Goal: Task Accomplishment & Management: Manage account settings

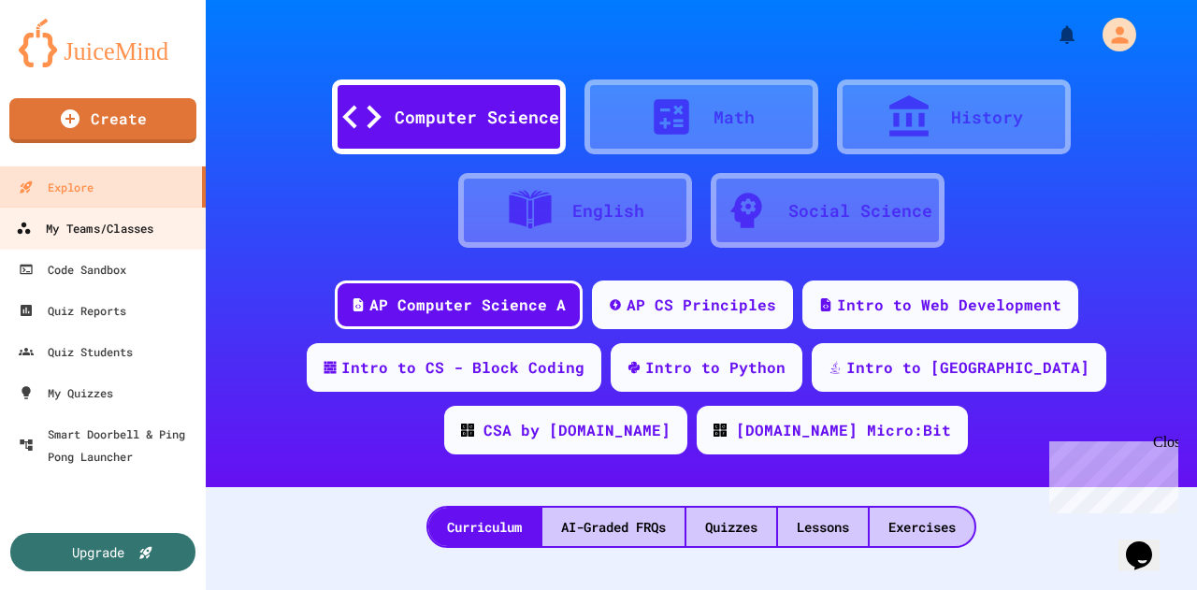
click at [145, 237] on div "My Teams/Classes" at bounding box center [84, 228] width 137 height 23
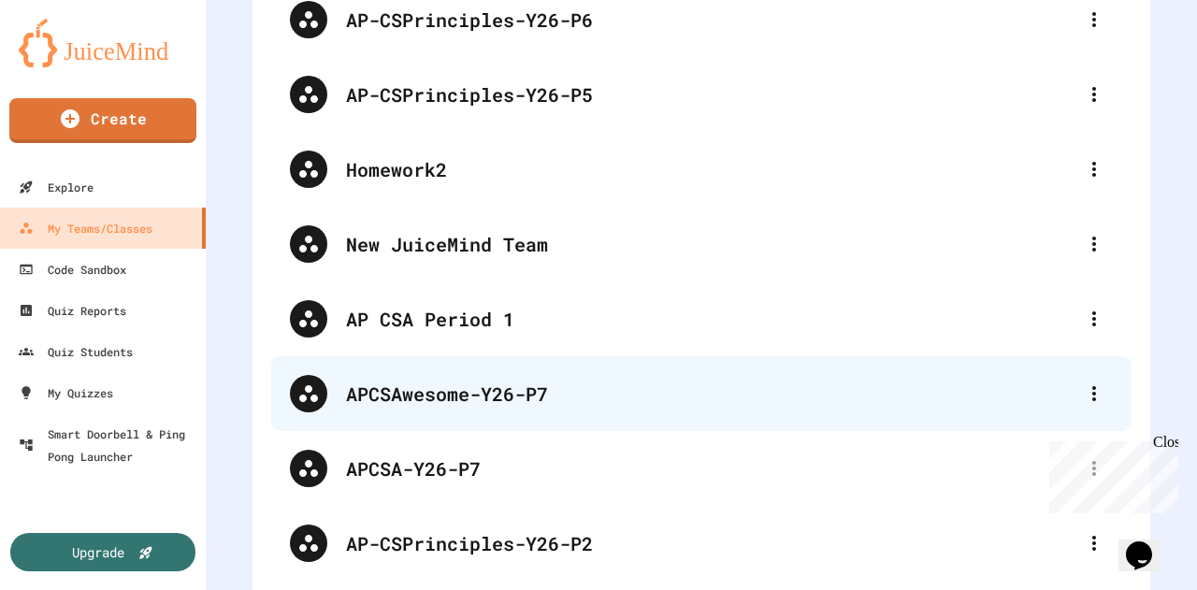
scroll to position [347, 0]
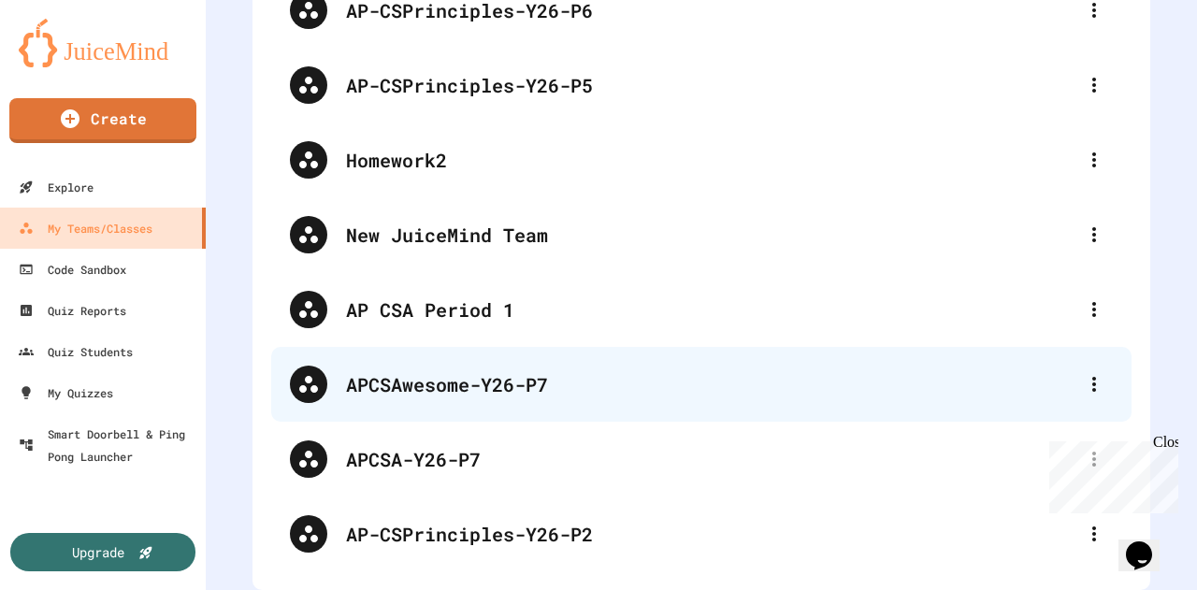
click at [506, 375] on div "APCSAwesome-Y26-P7" at bounding box center [710, 384] width 729 height 28
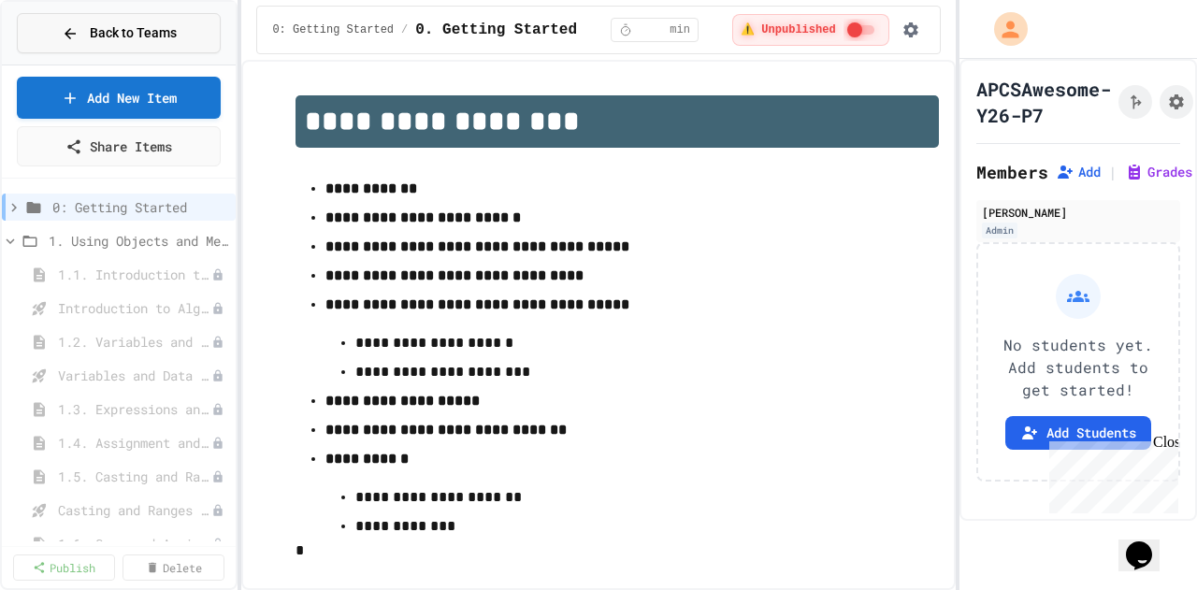
click at [66, 33] on icon at bounding box center [70, 33] width 17 height 17
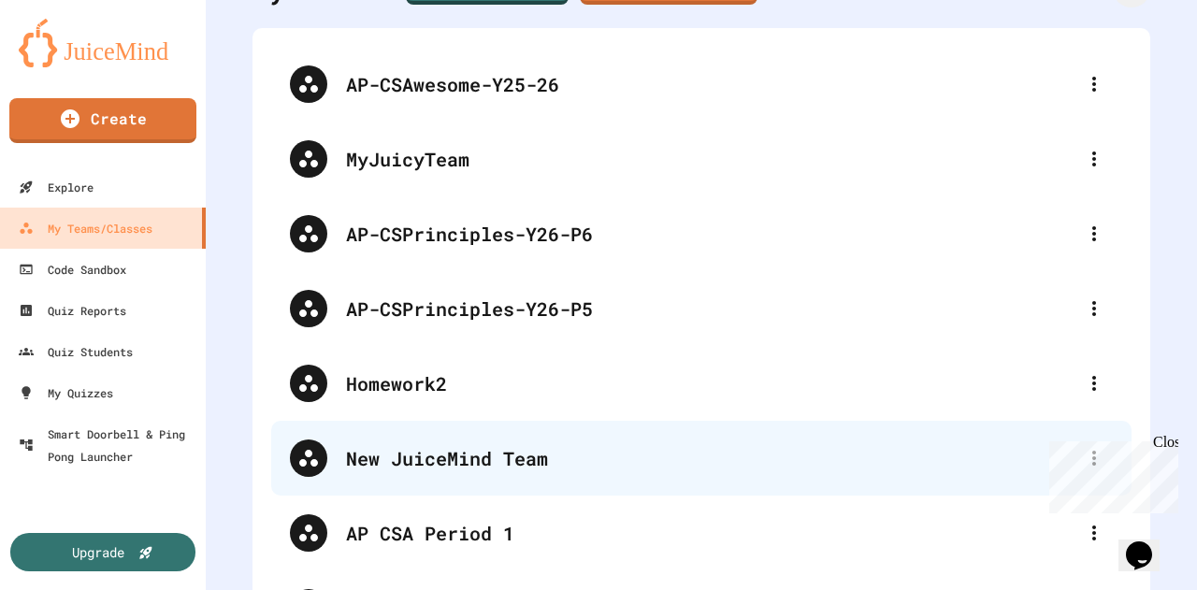
scroll to position [66, 0]
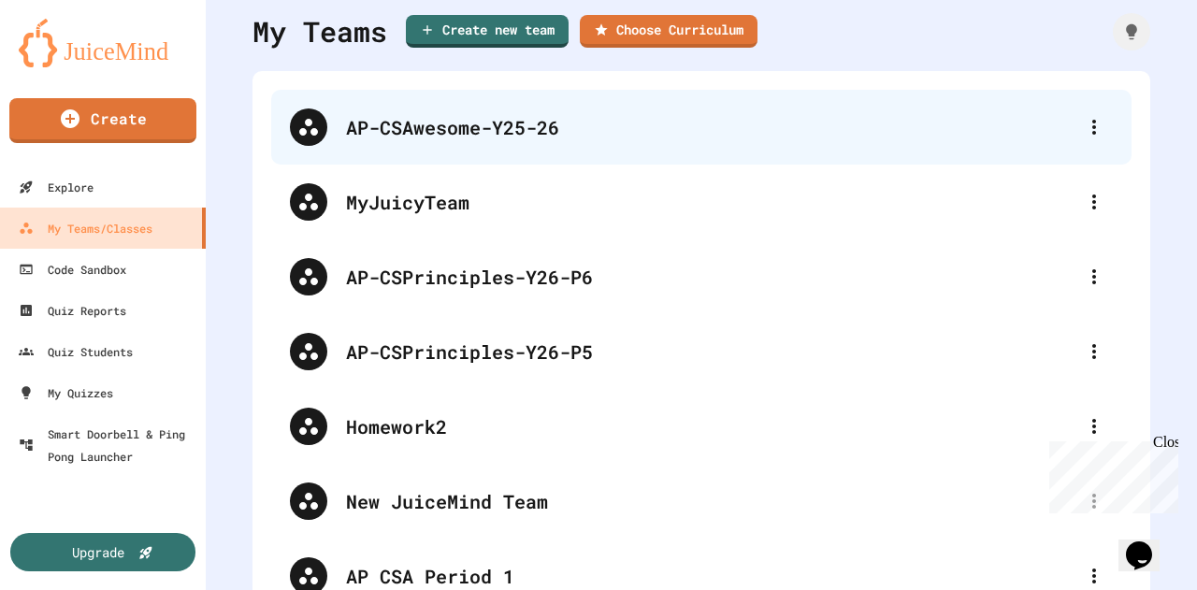
click at [518, 119] on div "AP-CSAwesome-Y25-26" at bounding box center [710, 127] width 729 height 28
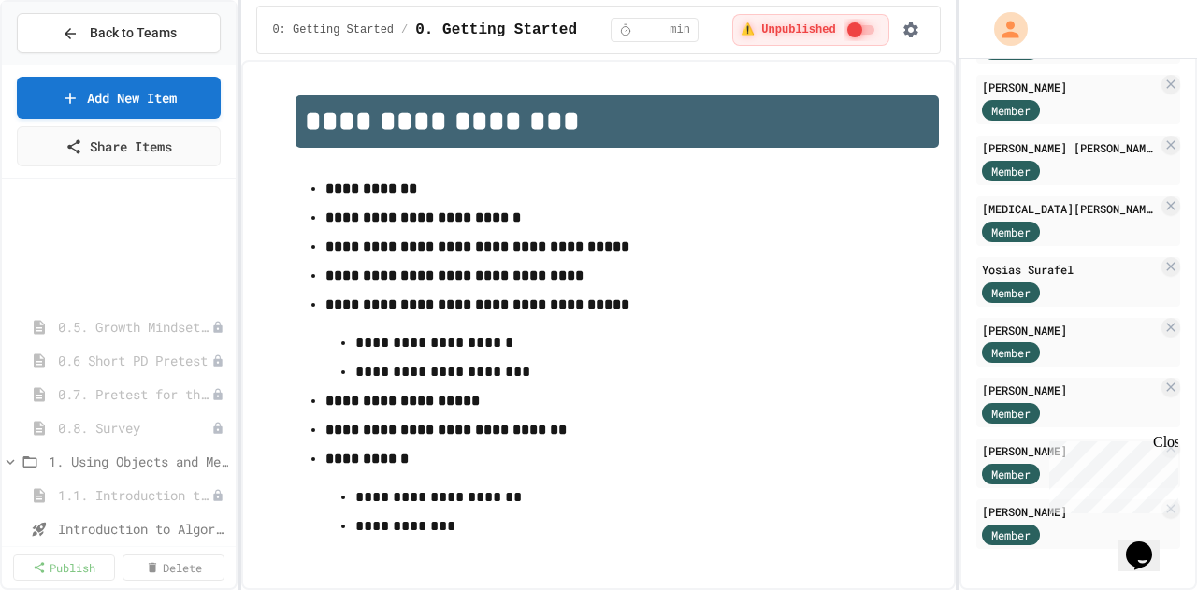
scroll to position [374, 0]
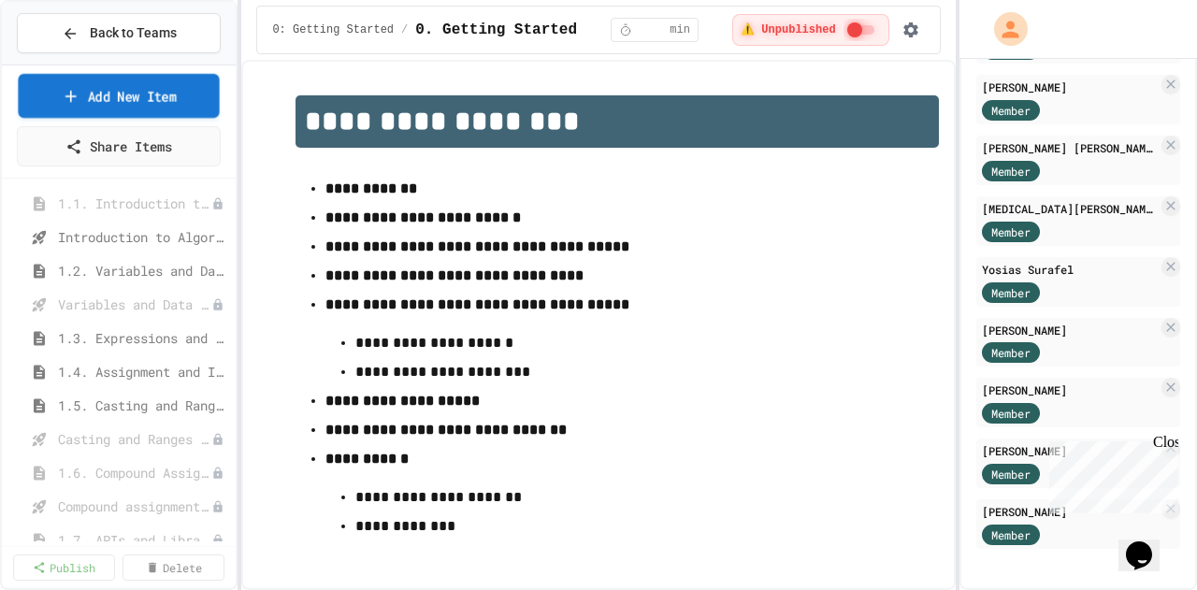
click at [118, 91] on link "Add New Item" at bounding box center [118, 96] width 201 height 44
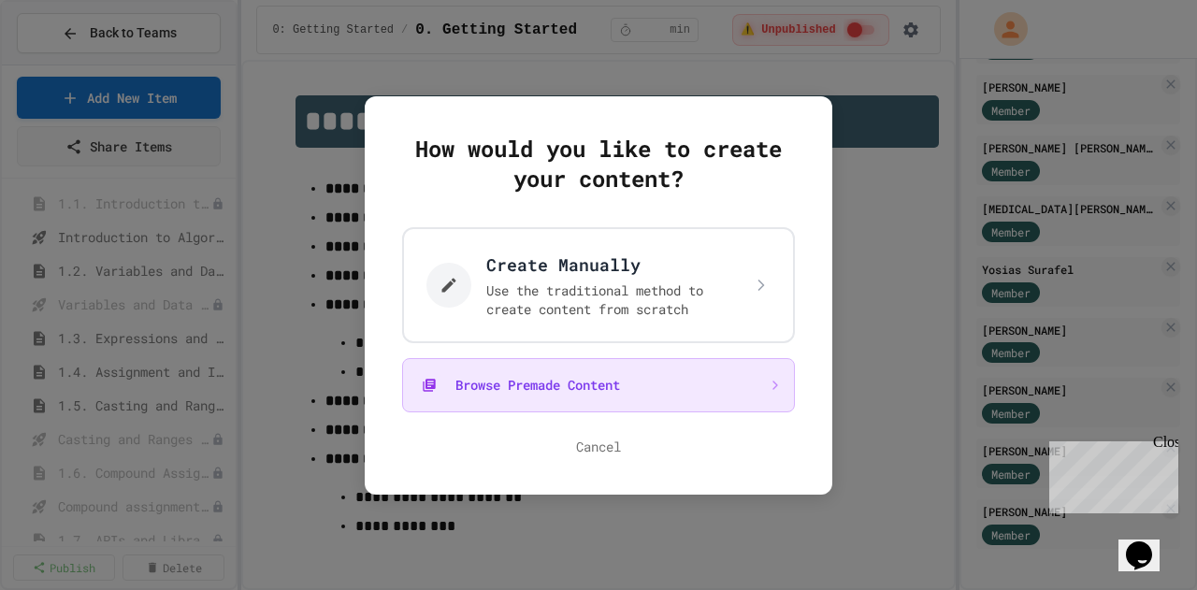
click at [617, 403] on button "Browse Premade Content" at bounding box center [598, 385] width 393 height 54
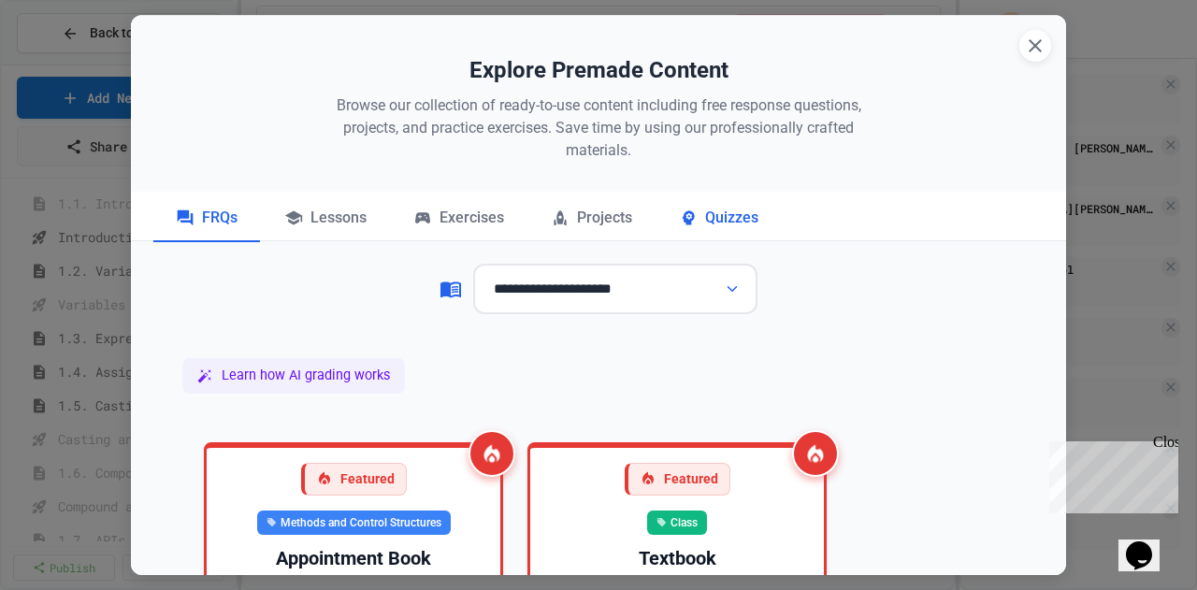
click at [722, 218] on div "Quizzes" at bounding box center [718, 218] width 124 height 47
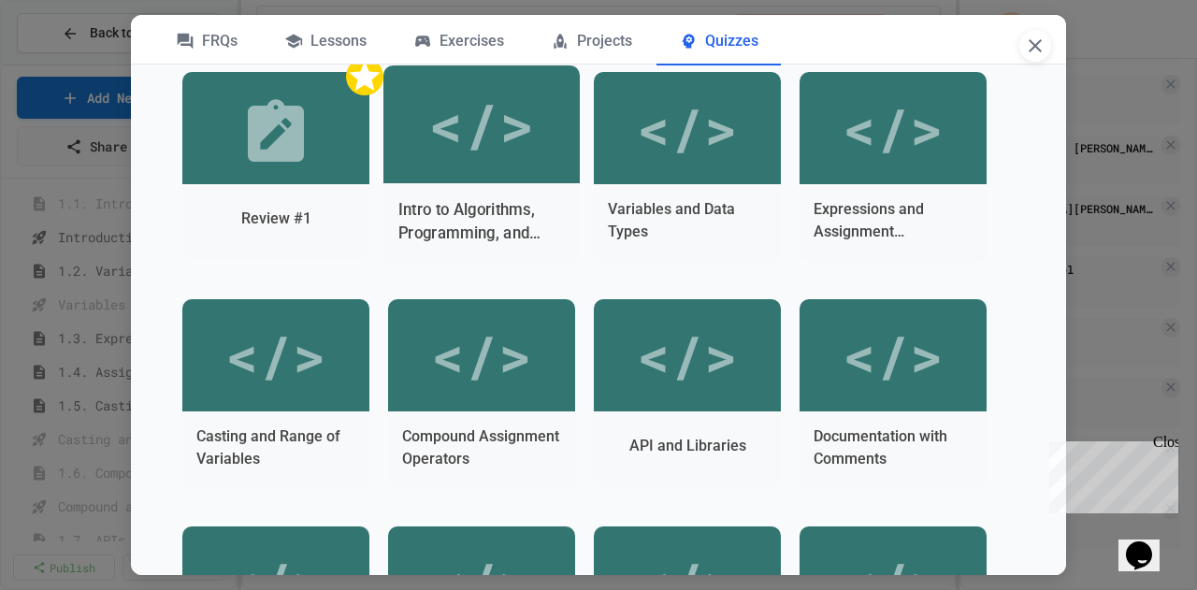
scroll to position [561, 0]
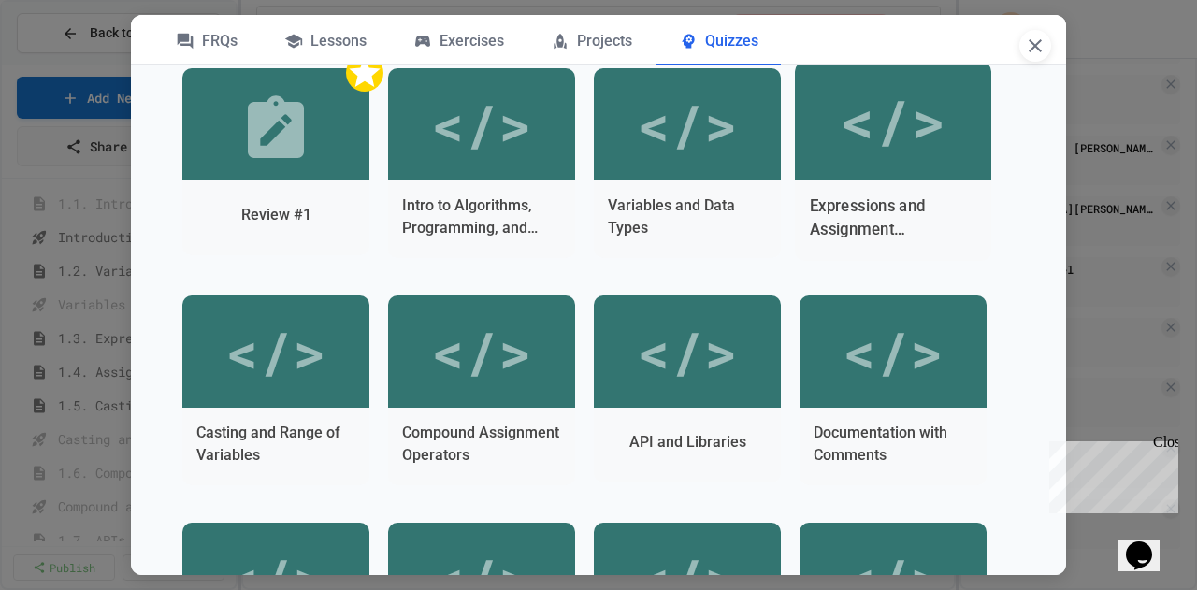
click at [840, 165] on div "</>" at bounding box center [893, 121] width 106 height 88
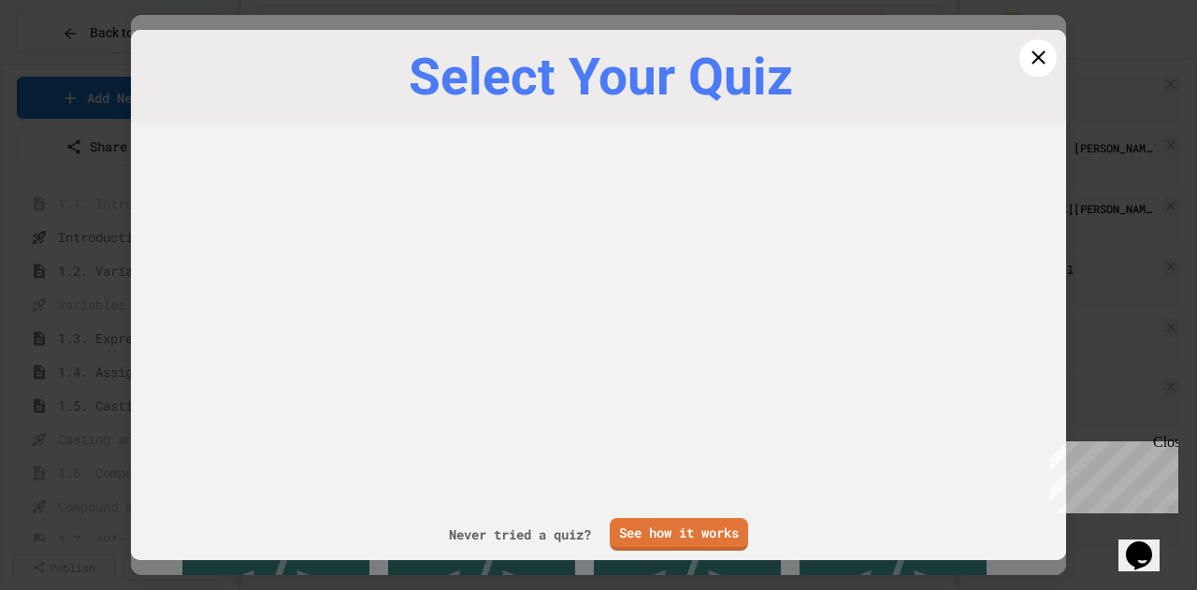
click at [1165, 441] on div "Close" at bounding box center [1164, 445] width 23 height 23
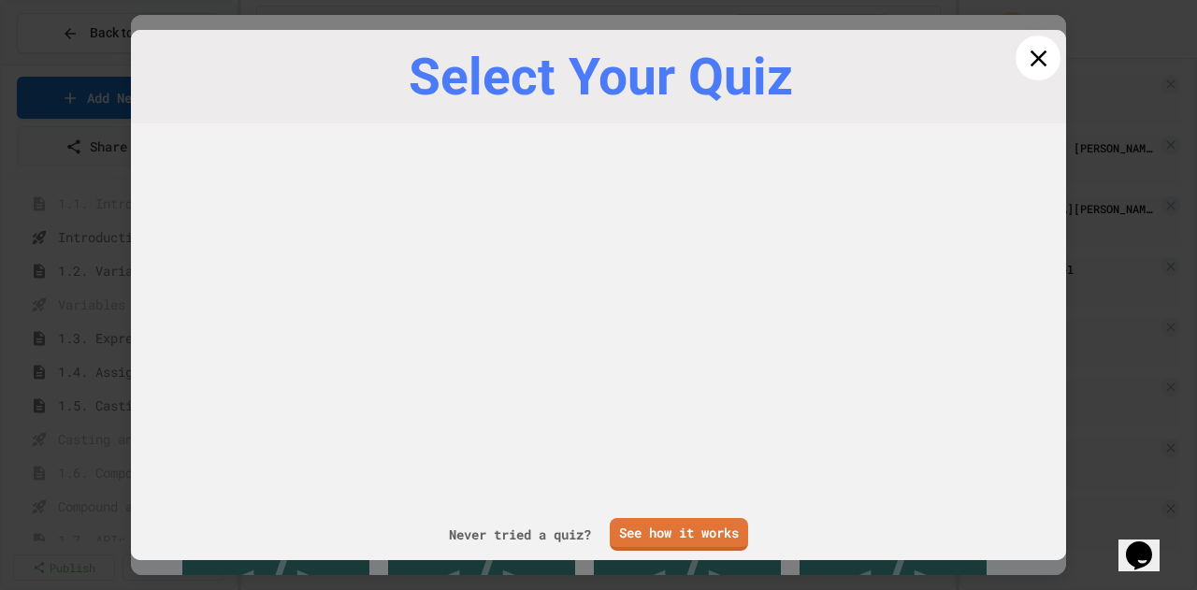
click at [1029, 55] on icon at bounding box center [1037, 58] width 17 height 17
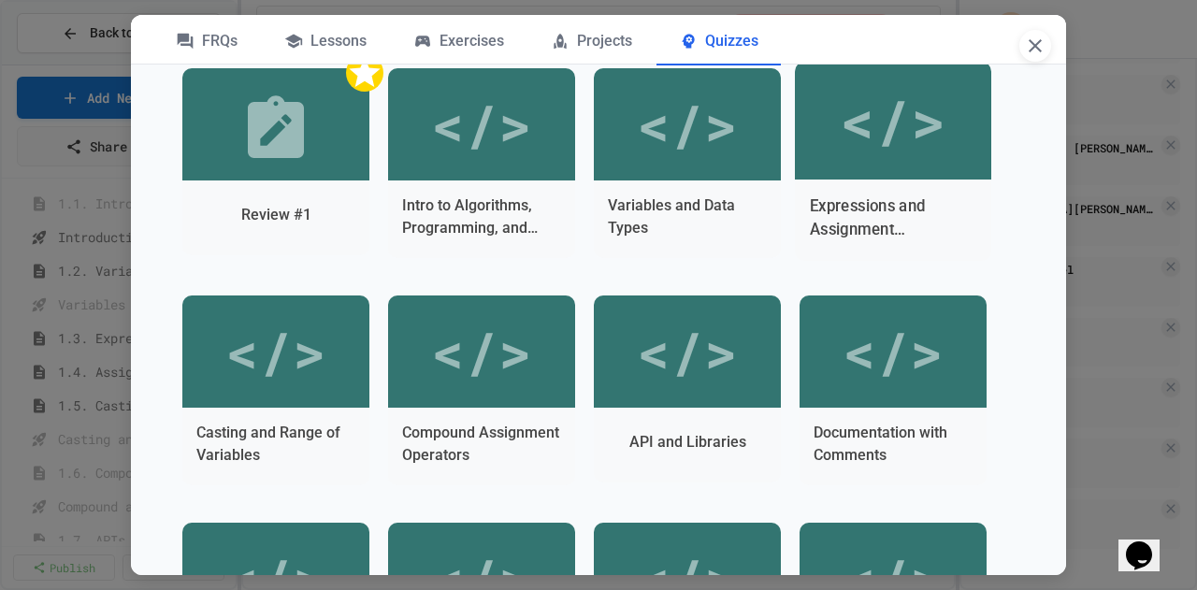
click at [840, 165] on div "</>" at bounding box center [893, 121] width 106 height 88
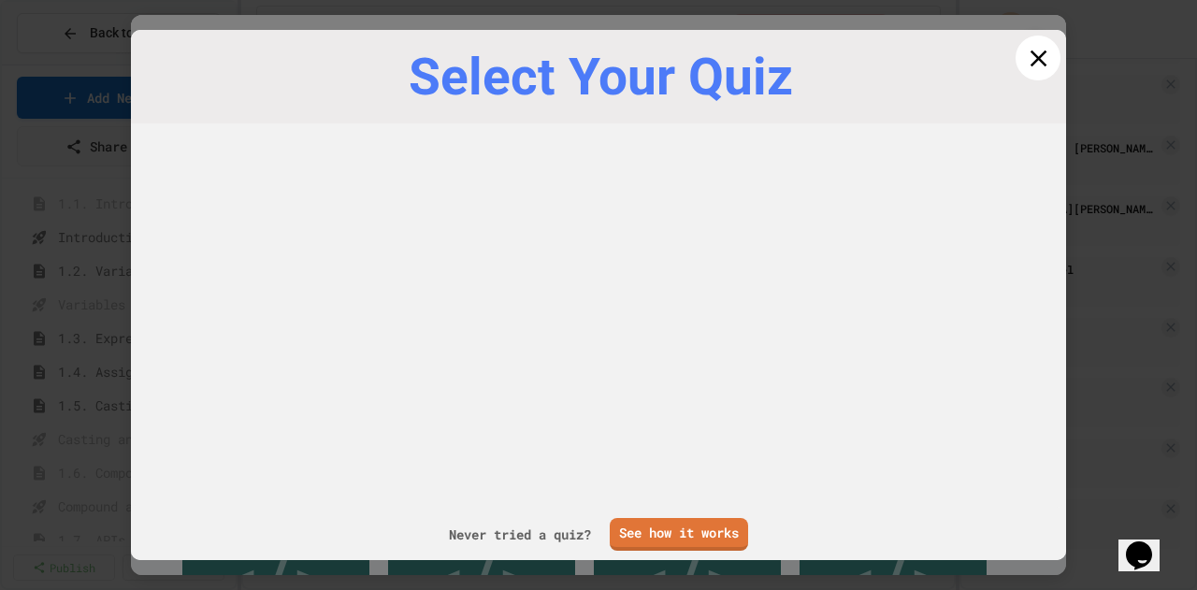
click at [1029, 61] on icon at bounding box center [1037, 58] width 17 height 17
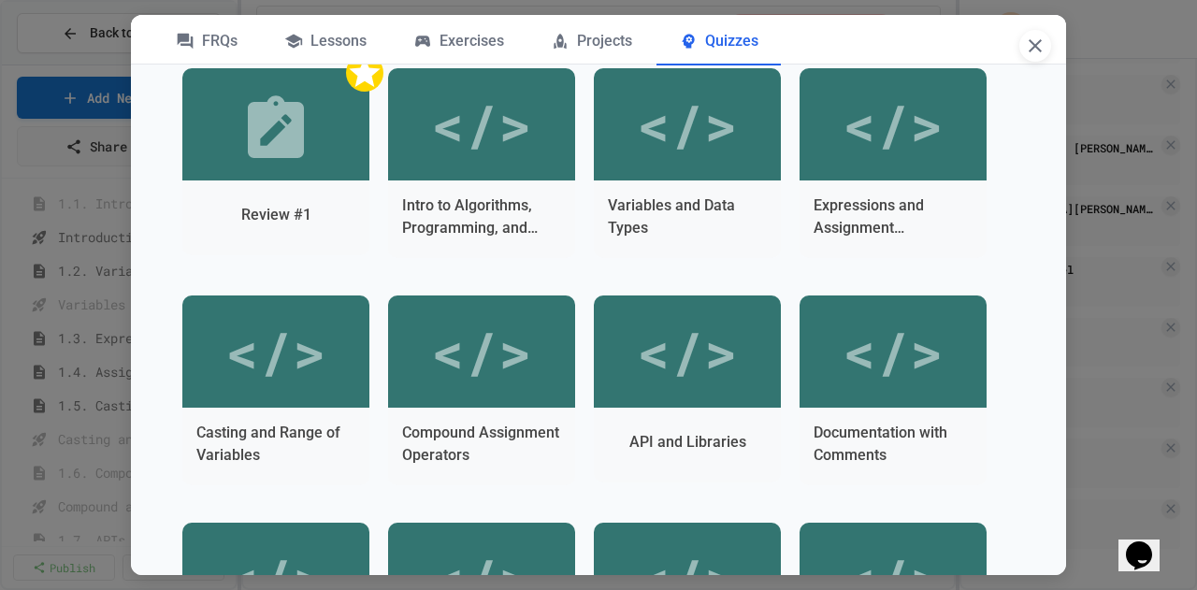
click at [1034, 48] on icon "button" at bounding box center [1035, 46] width 22 height 22
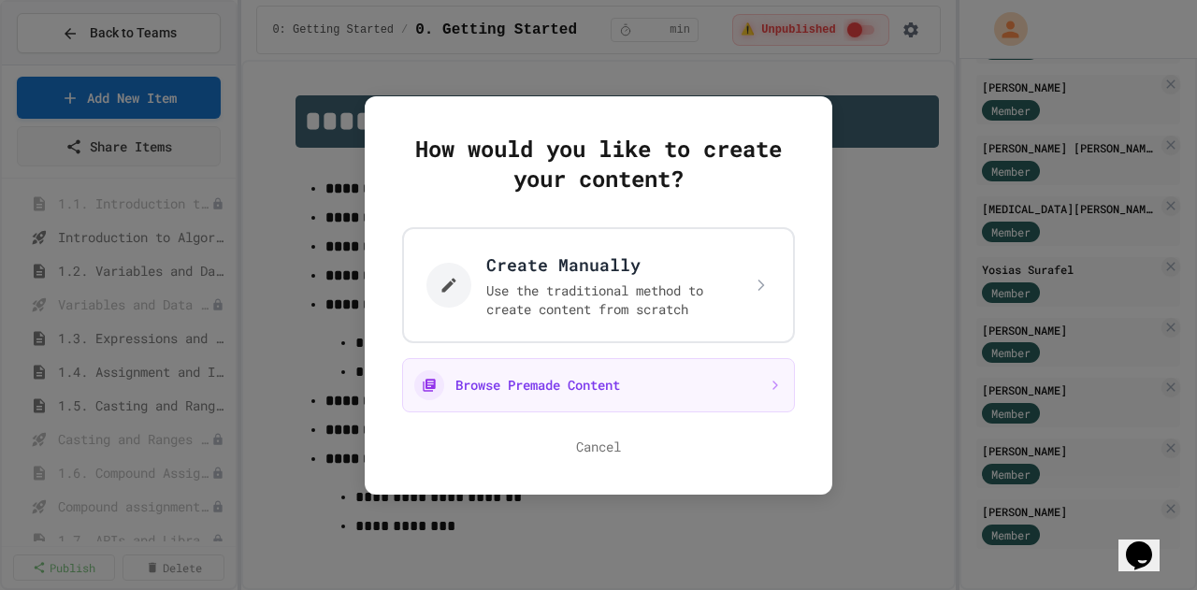
click at [593, 448] on button "Cancel" at bounding box center [598, 447] width 45 height 19
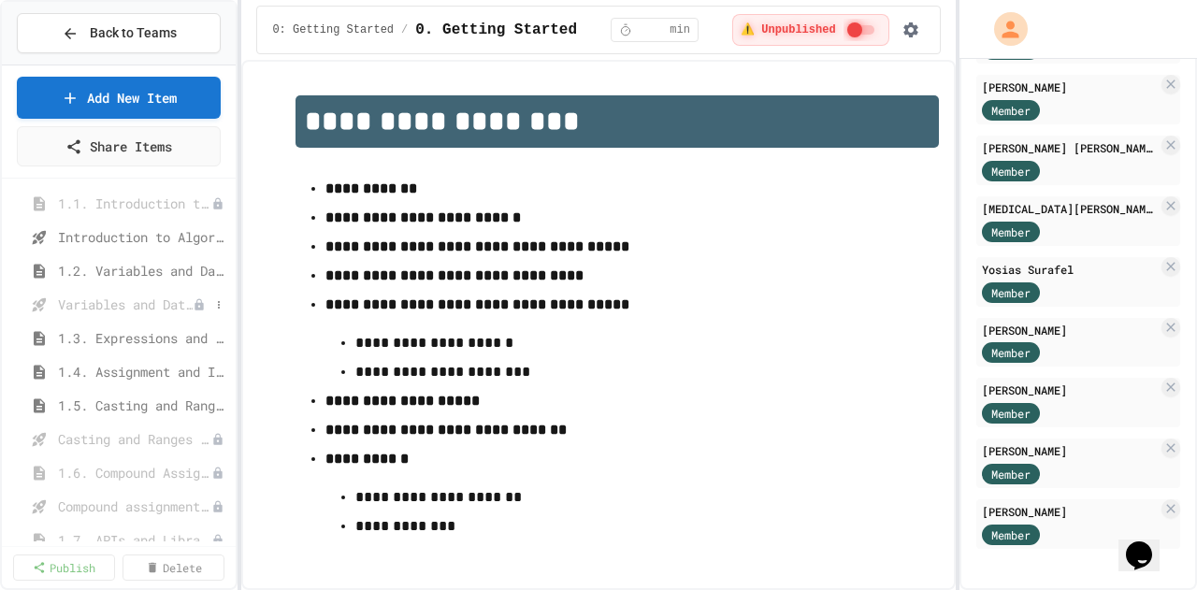
click at [156, 302] on span "Variables and Data Types - Quiz" at bounding box center [125, 304] width 135 height 20
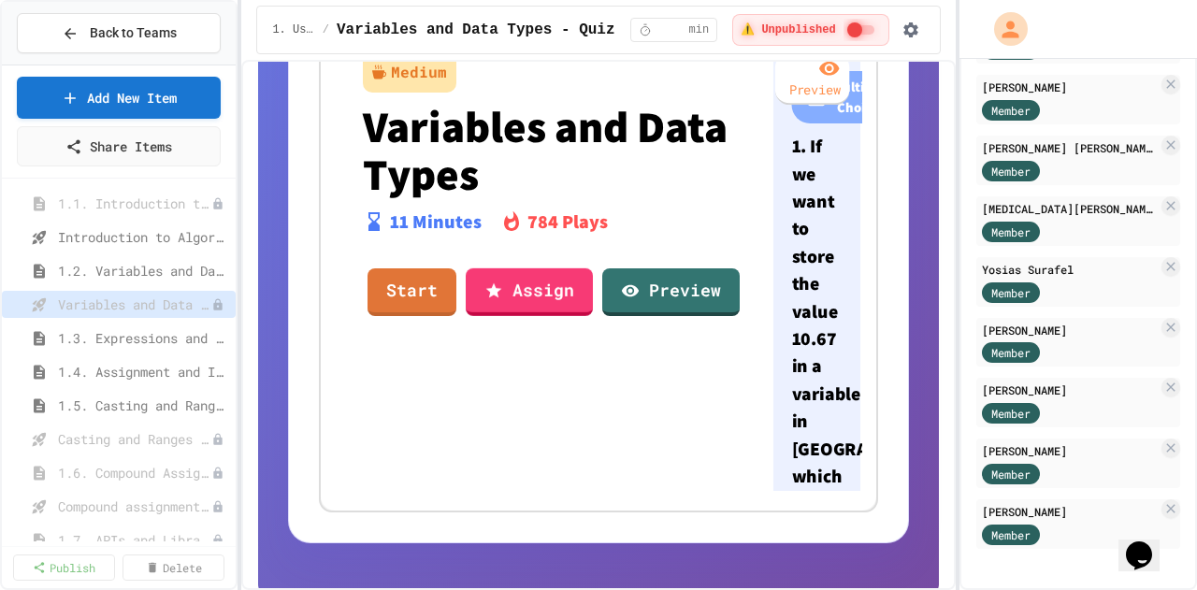
scroll to position [349, 0]
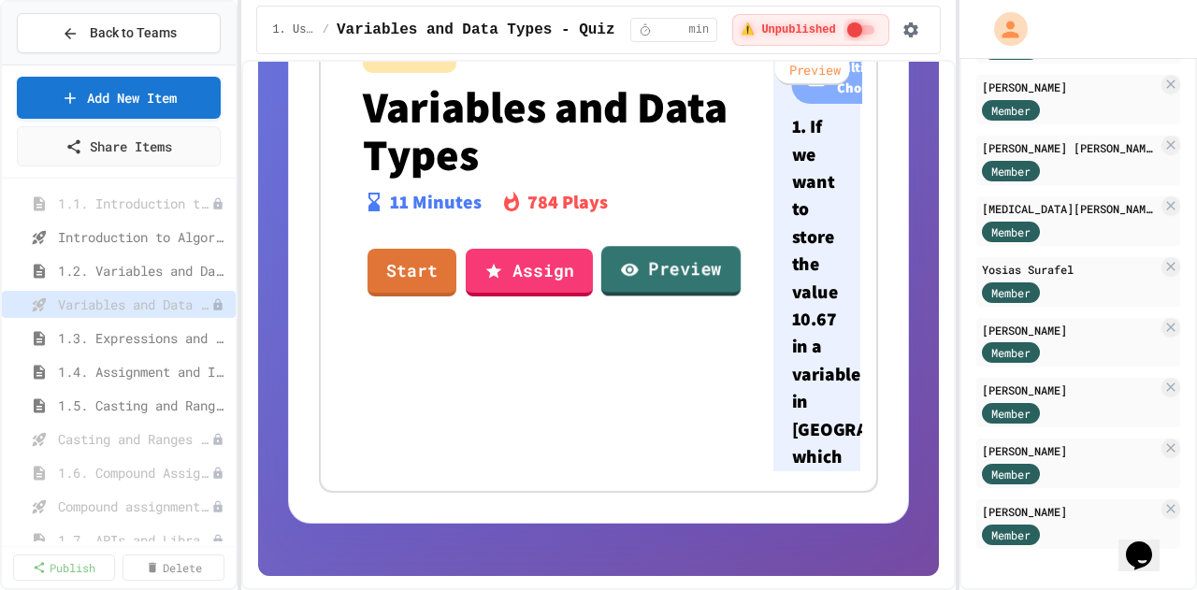
click at [658, 267] on link "Preview" at bounding box center [670, 271] width 139 height 50
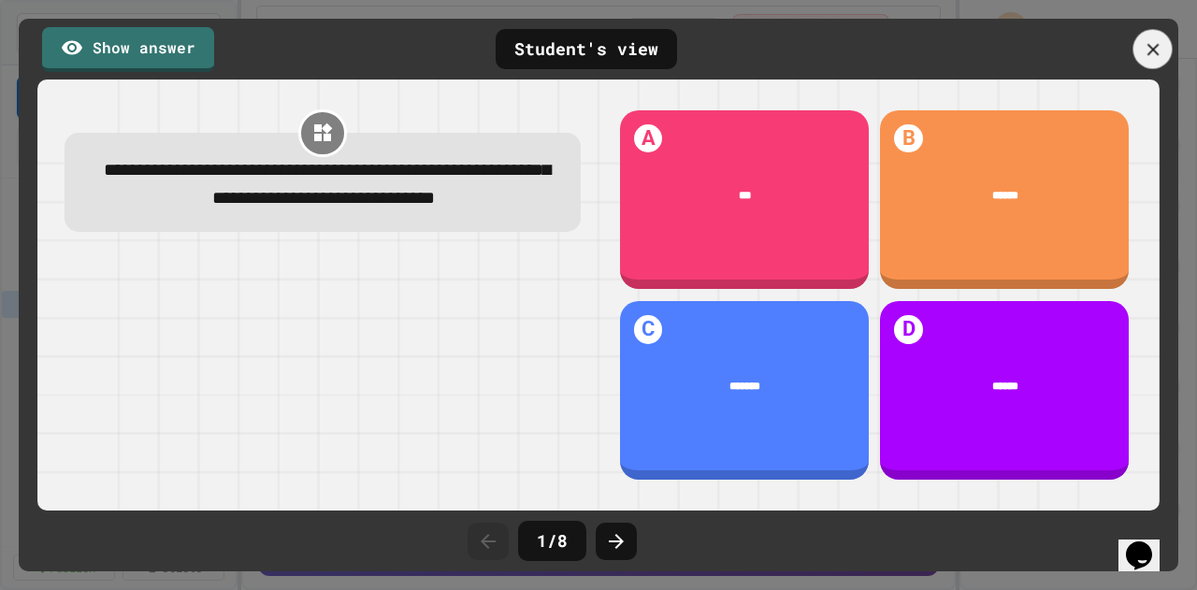
click at [1164, 46] on div at bounding box center [1152, 49] width 39 height 39
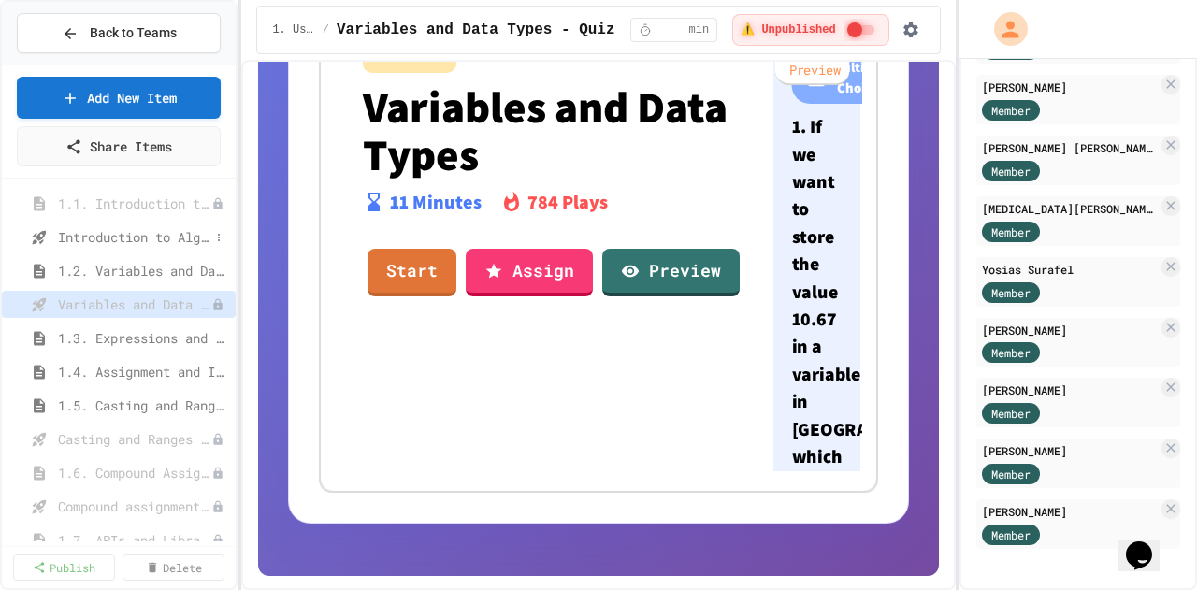
click at [144, 238] on span "Introduction to Algorithms, Programming, and Compilers" at bounding box center [133, 237] width 151 height 20
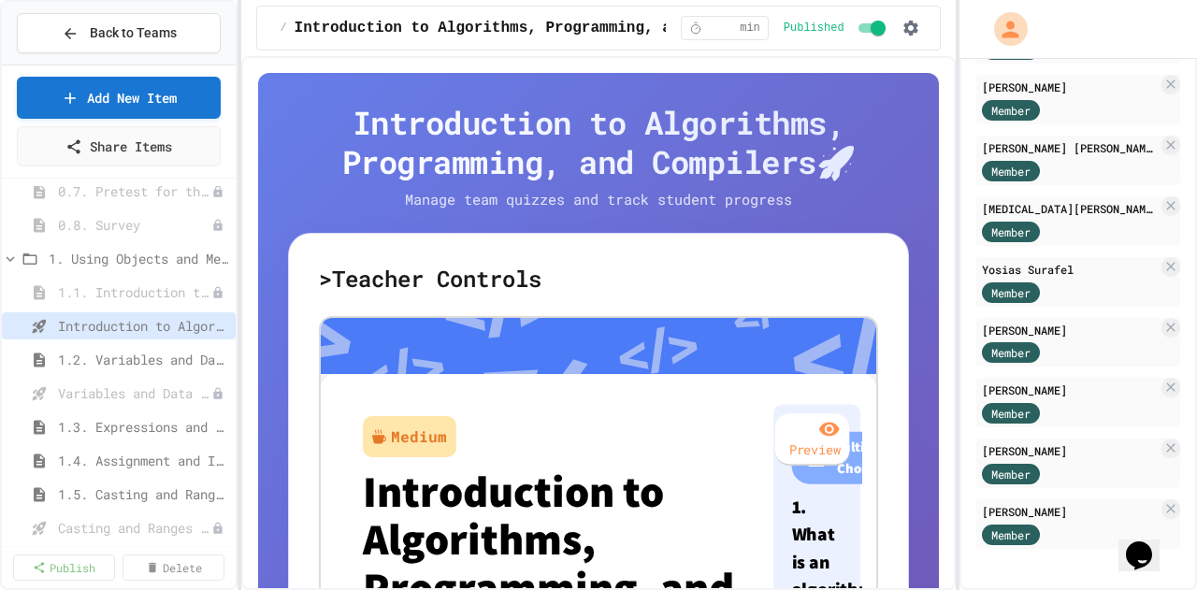
scroll to position [280, 0]
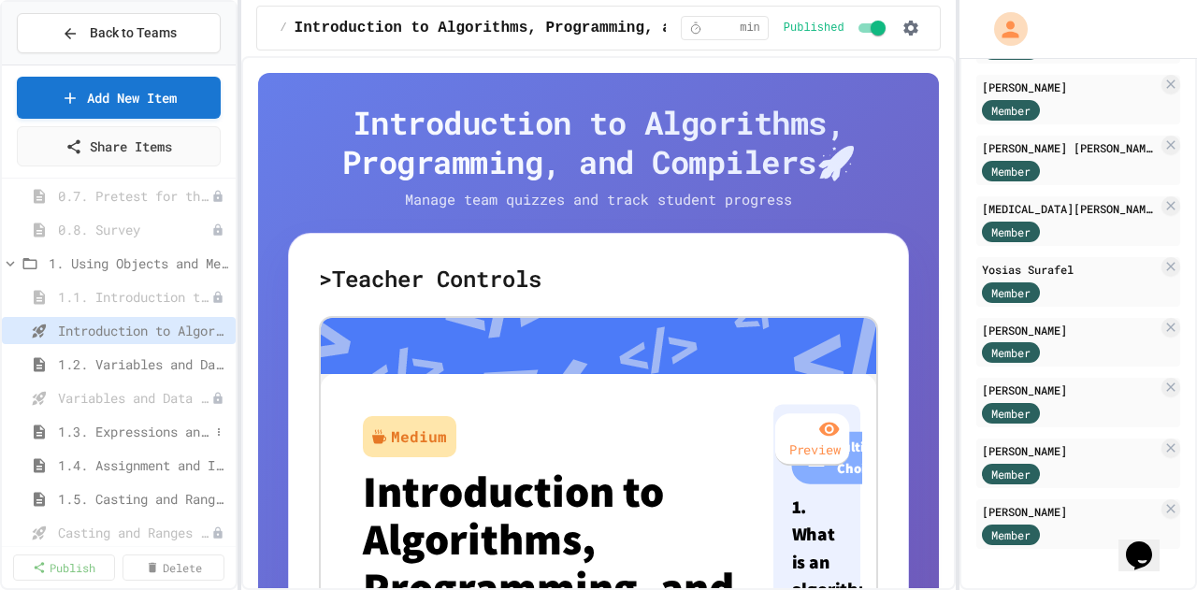
click at [140, 433] on span "1.3. Expressions and Output [New]" at bounding box center [133, 432] width 151 height 20
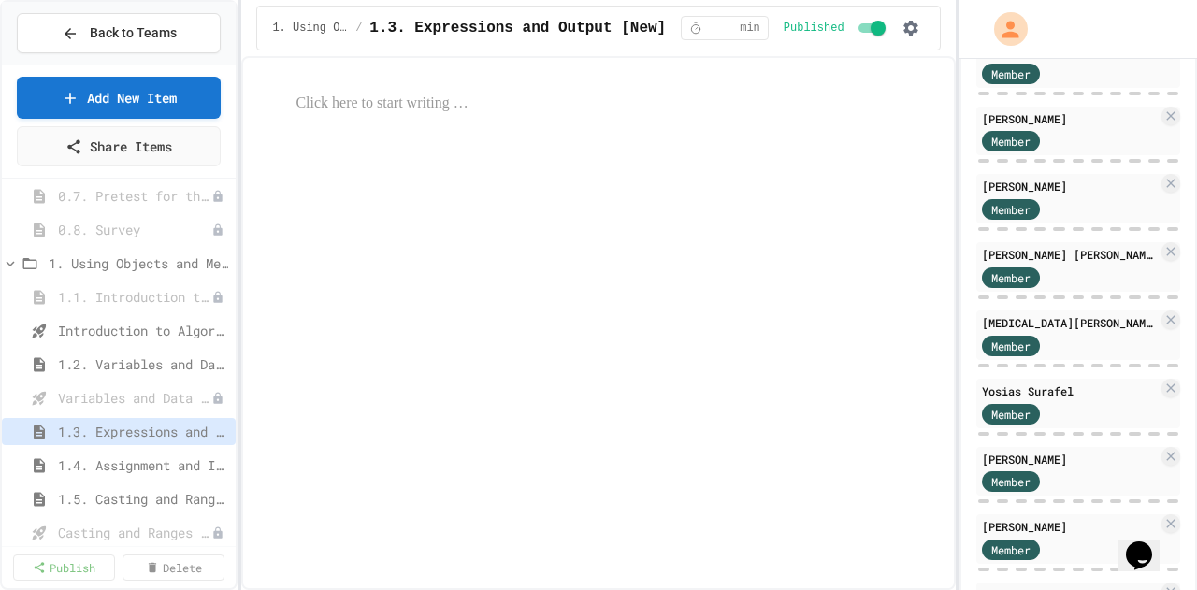
scroll to position [1236, 0]
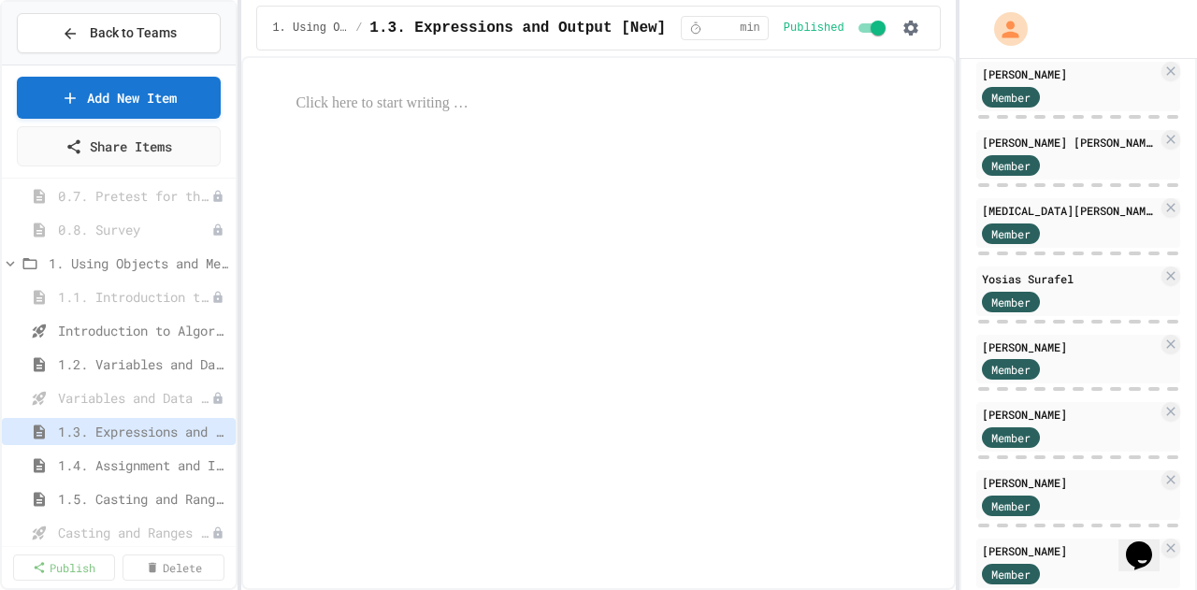
select select "***"
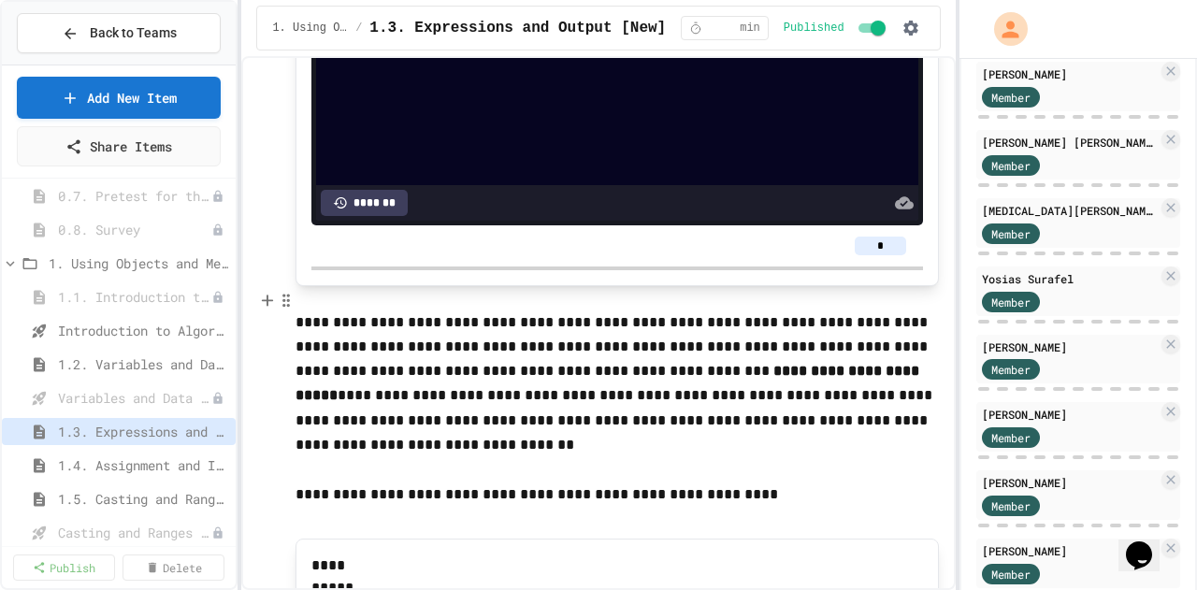
scroll to position [1122, 0]
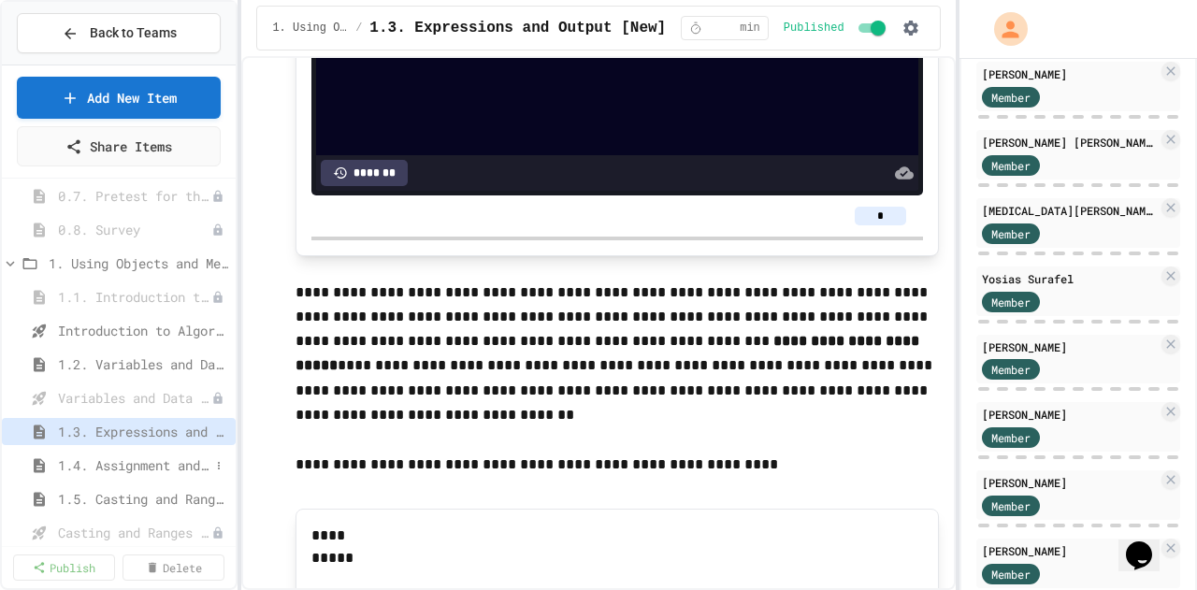
click at [102, 463] on span "1.4. Assignment and Input" at bounding box center [133, 465] width 151 height 20
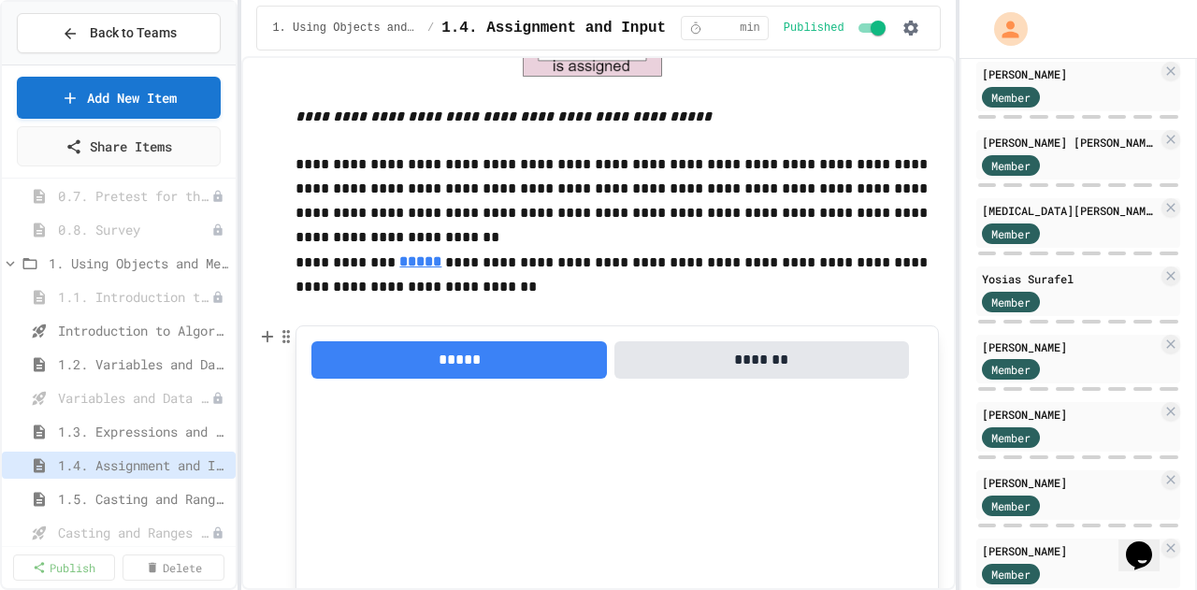
scroll to position [1318, 0]
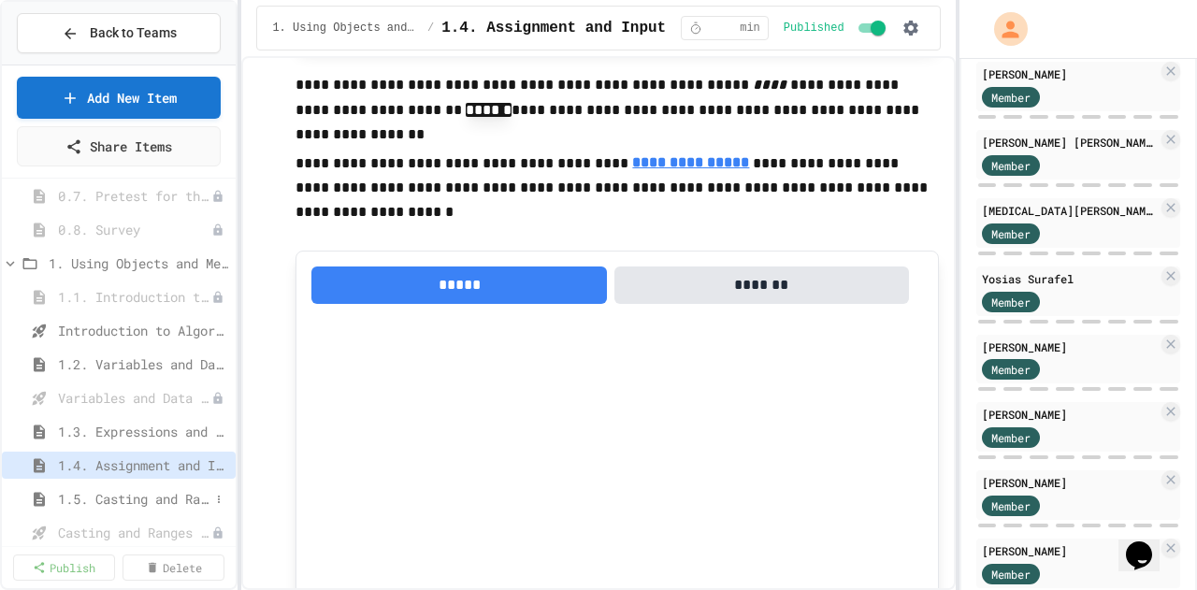
click at [108, 496] on span "1.5. Casting and Ranges of Values" at bounding box center [133, 499] width 151 height 20
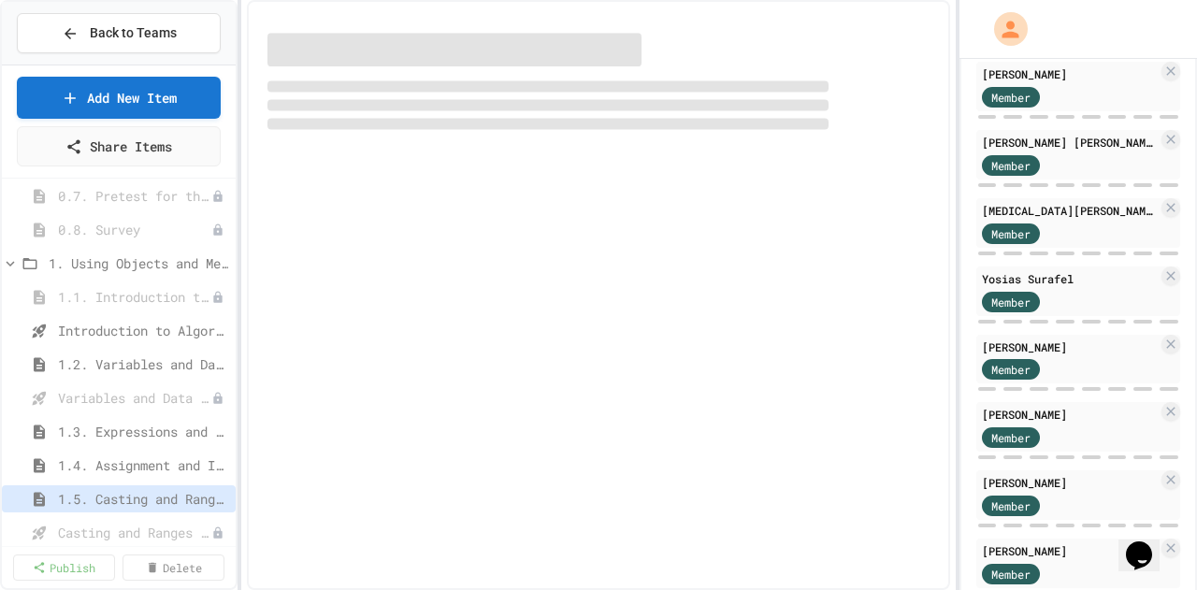
select select "***"
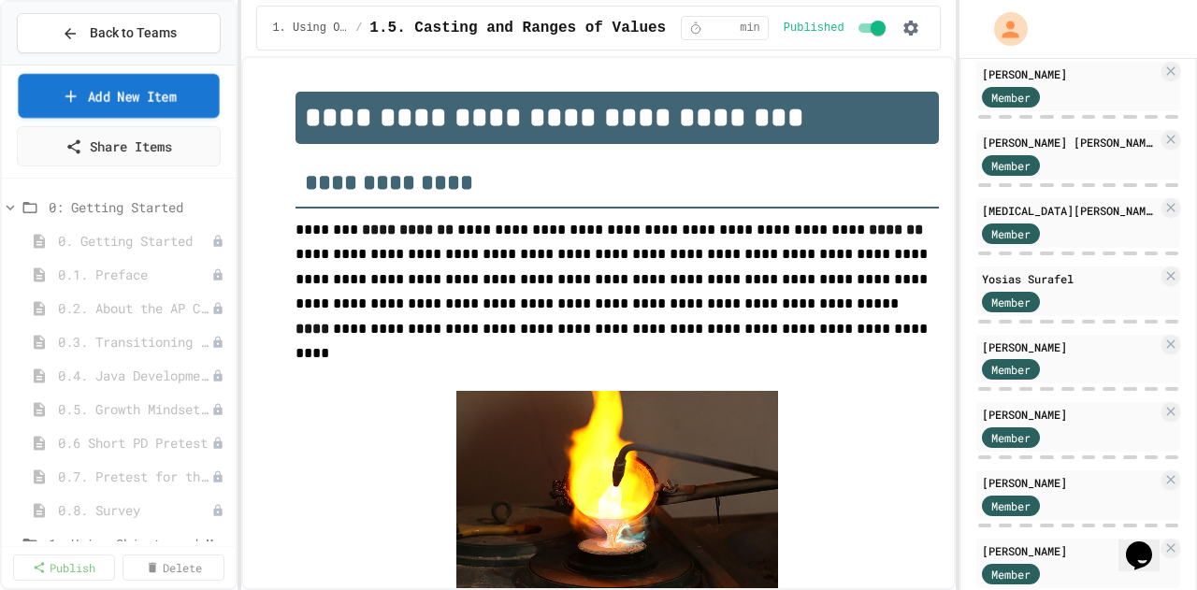
click at [115, 95] on link "Add New Item" at bounding box center [118, 96] width 201 height 44
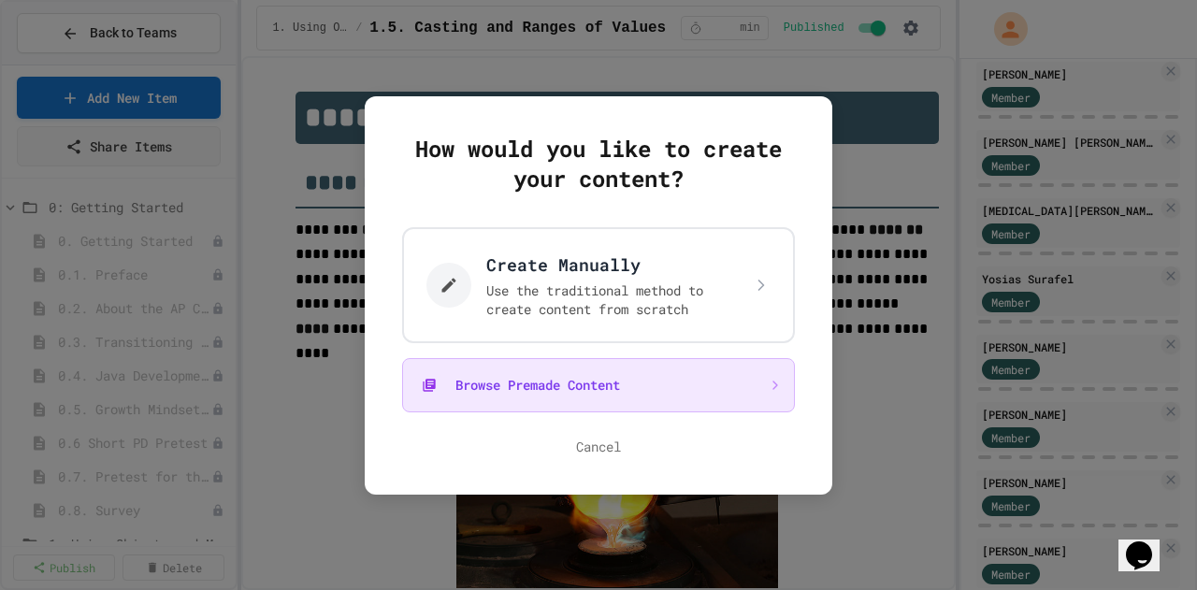
click at [561, 373] on button "Browse Premade Content" at bounding box center [598, 385] width 393 height 54
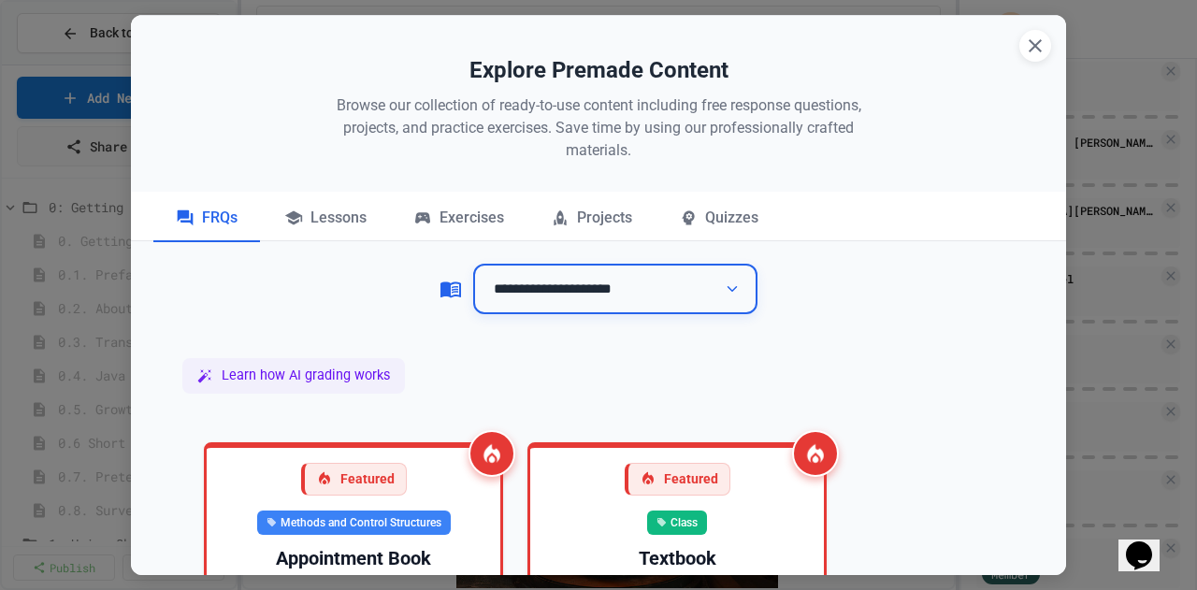
click at [596, 266] on select "**********" at bounding box center [615, 289] width 284 height 51
click at [580, 309] on select "**********" at bounding box center [615, 289] width 284 height 51
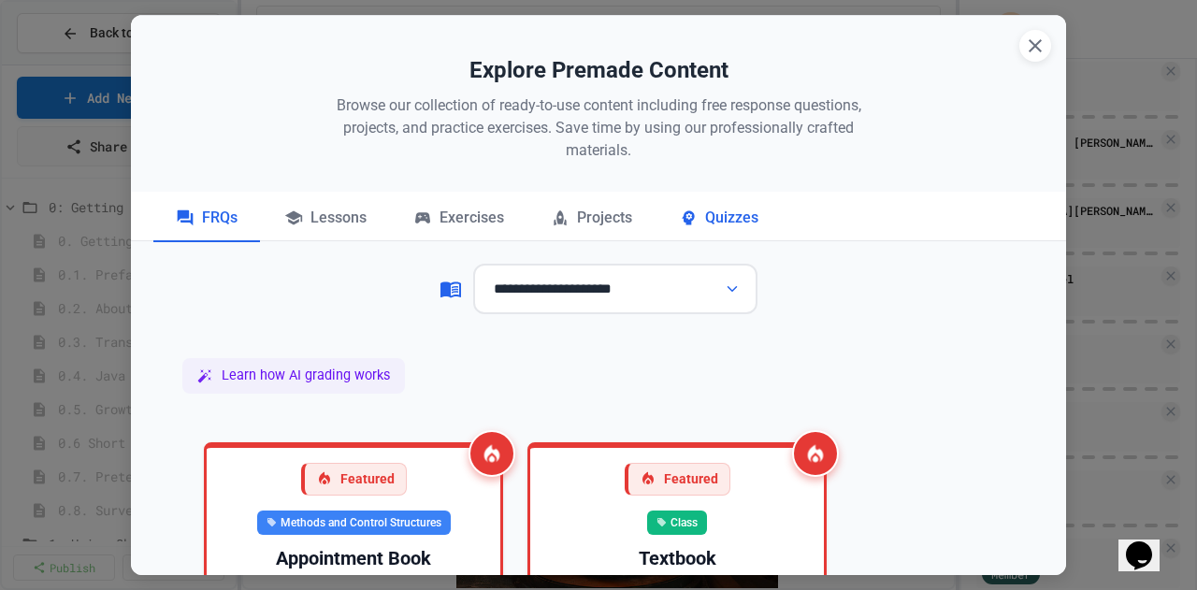
click at [696, 229] on div "Quizzes" at bounding box center [718, 218] width 124 height 47
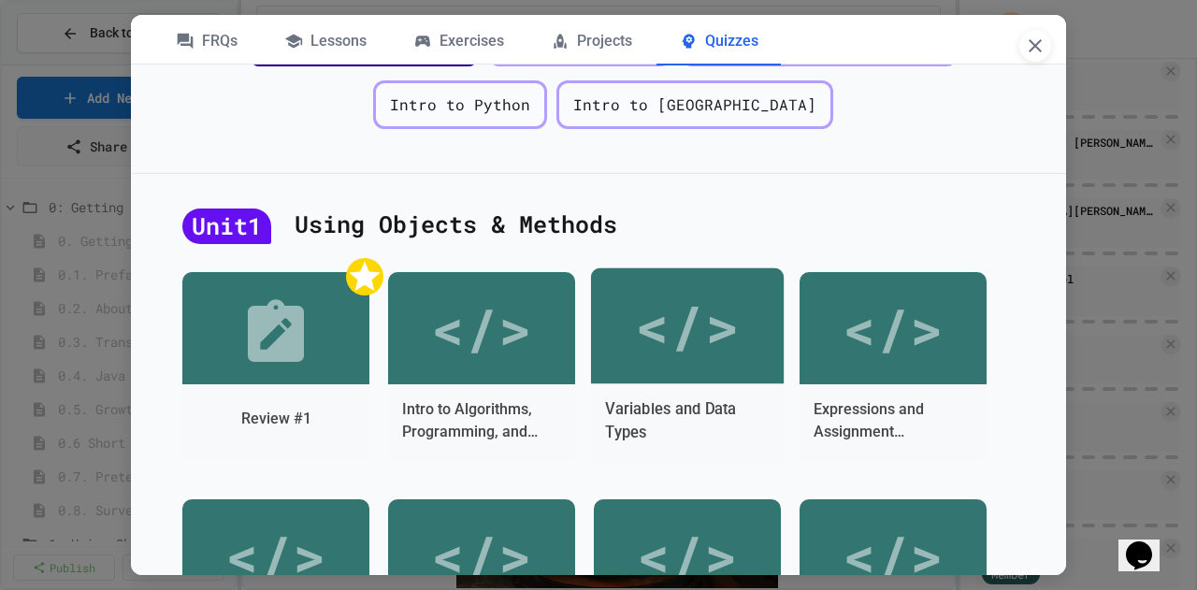
scroll to position [561, 0]
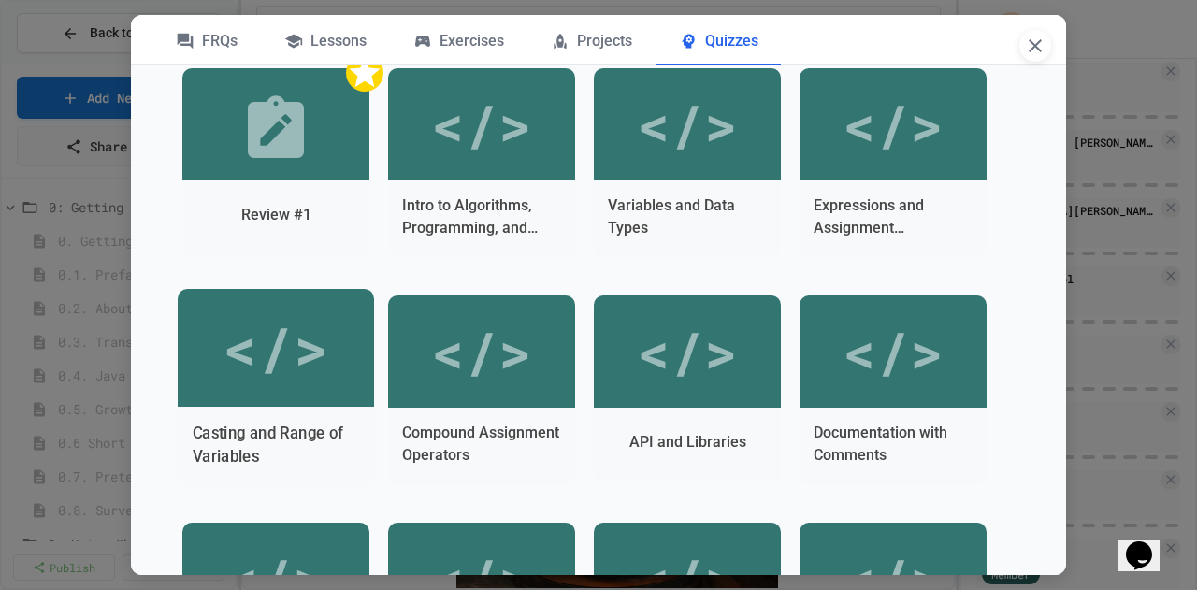
click at [328, 359] on div "</>" at bounding box center [275, 348] width 106 height 89
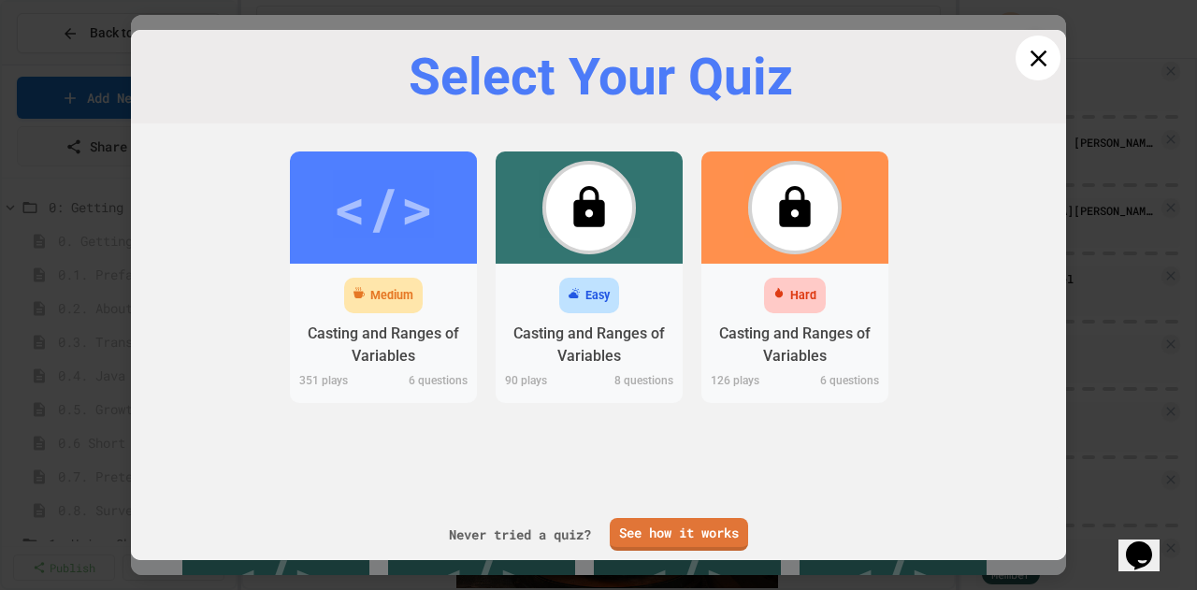
click at [1029, 54] on icon at bounding box center [1037, 58] width 17 height 17
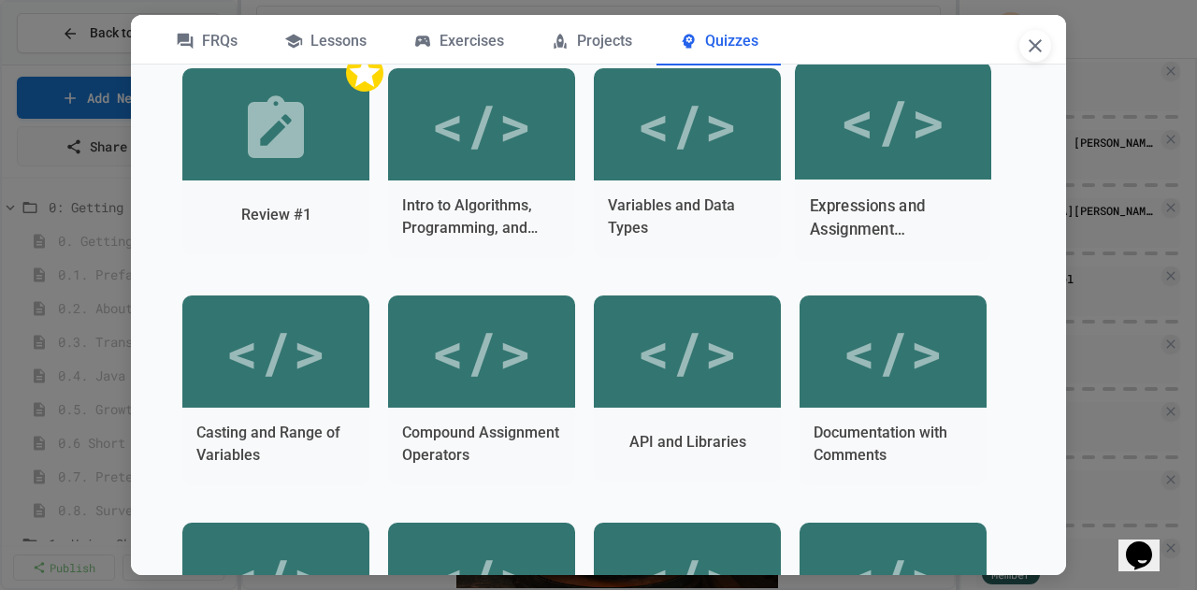
click at [840, 165] on div "</>" at bounding box center [893, 121] width 106 height 88
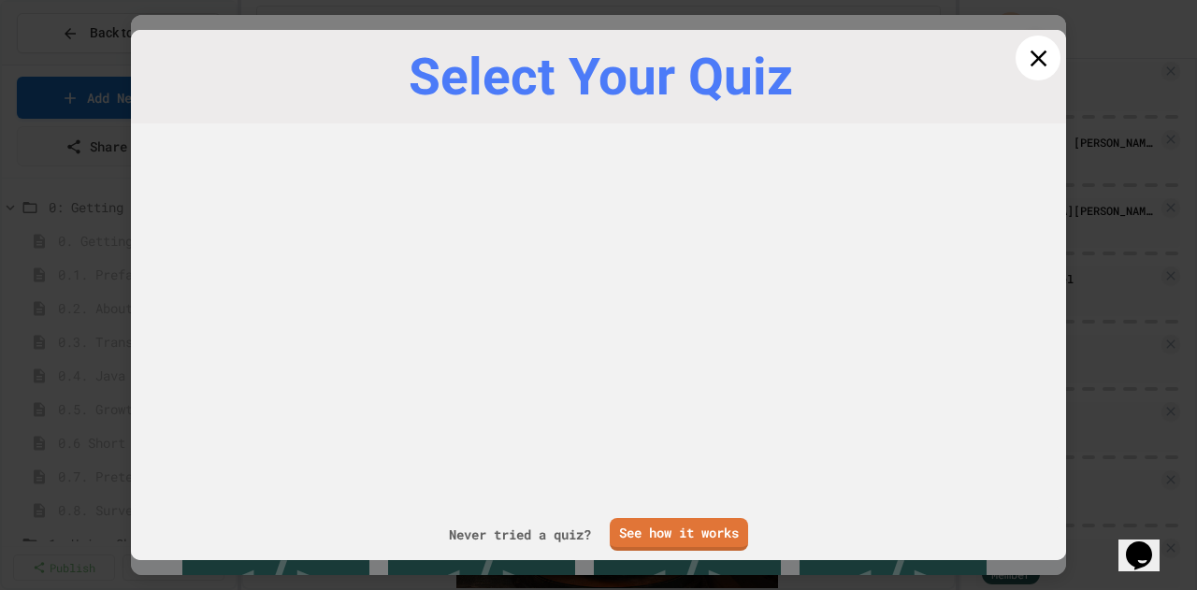
click at [1029, 61] on icon at bounding box center [1037, 58] width 17 height 17
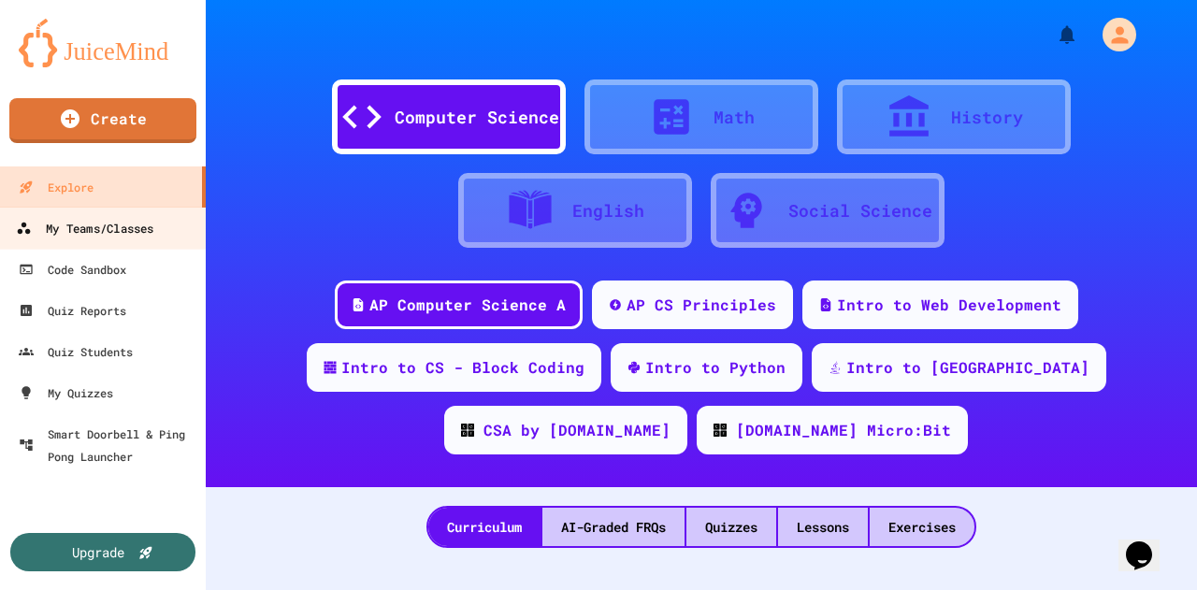
click at [120, 234] on div "My Teams/Classes" at bounding box center [84, 228] width 137 height 23
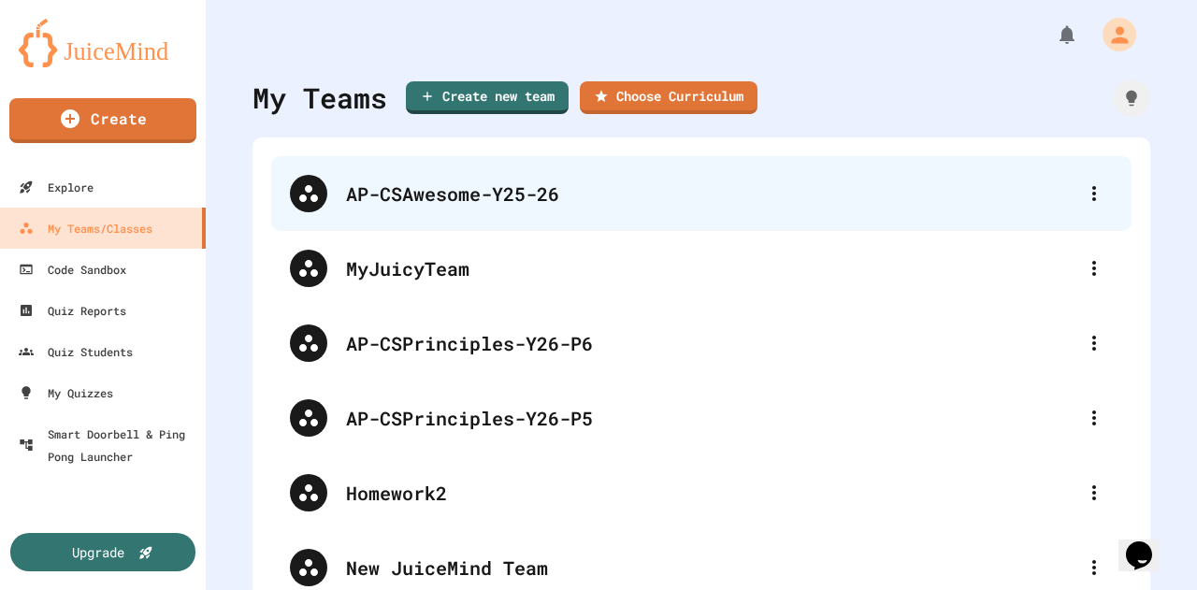
click at [532, 189] on div "AP-CSAwesome-Y25-26" at bounding box center [710, 193] width 729 height 28
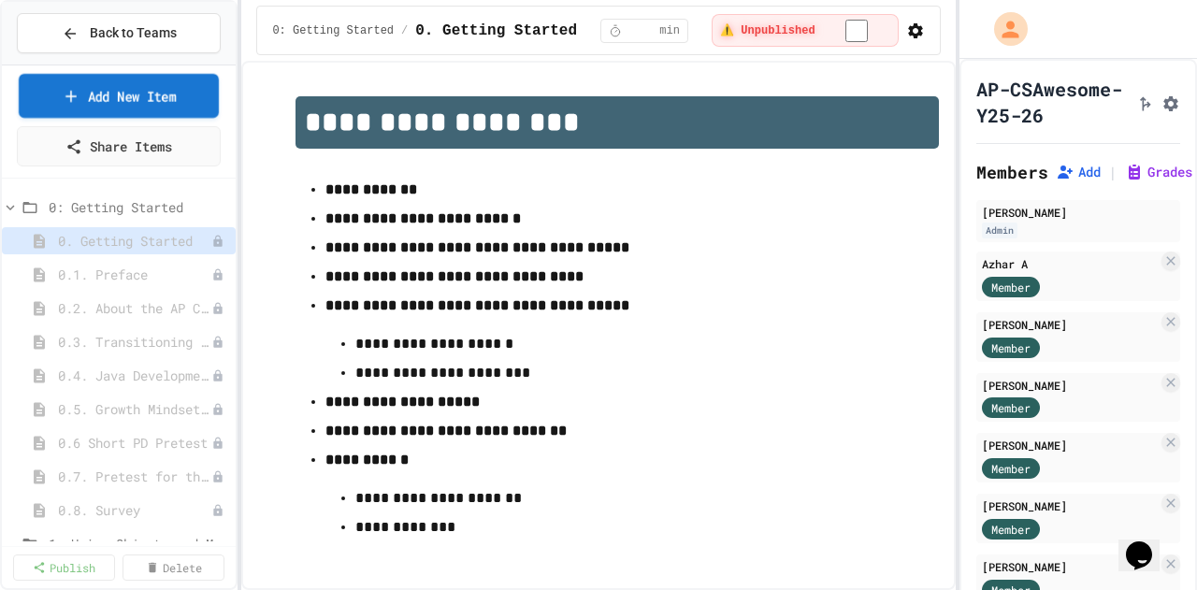
click at [123, 93] on link "Add New Item" at bounding box center [119, 96] width 200 height 44
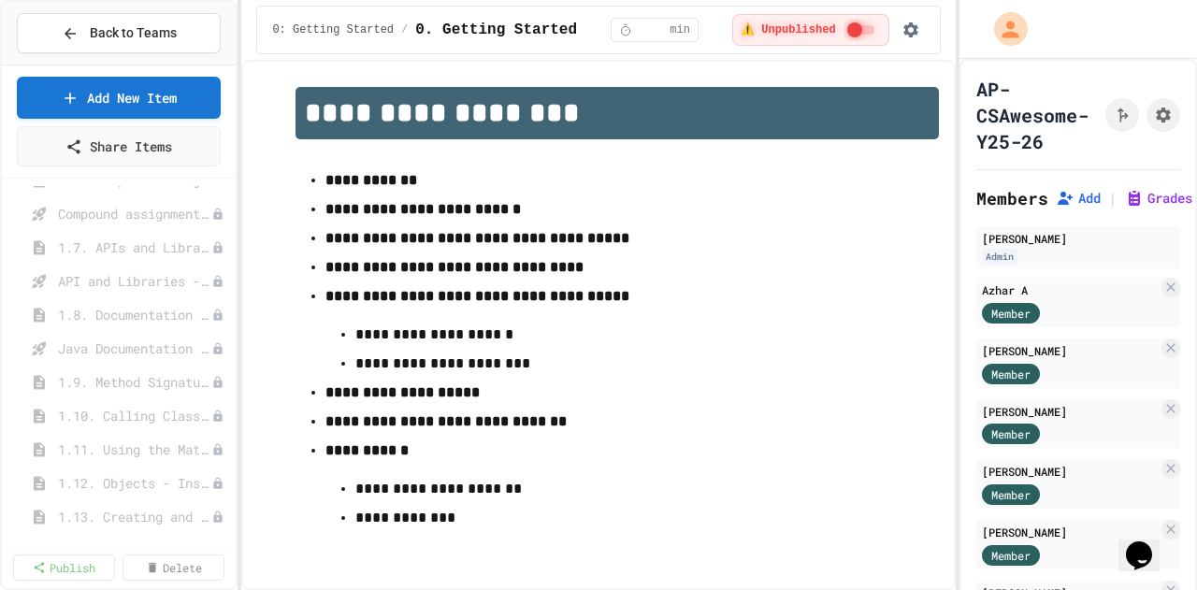
scroll to position [654, 0]
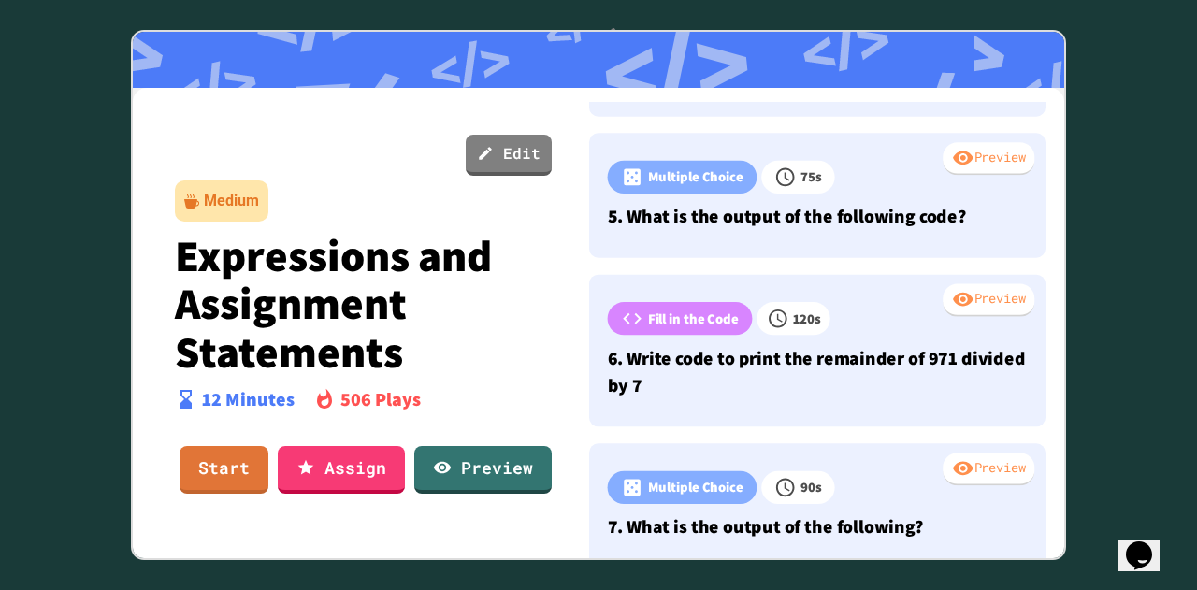
scroll to position [619, 0]
